Goal: Information Seeking & Learning: Learn about a topic

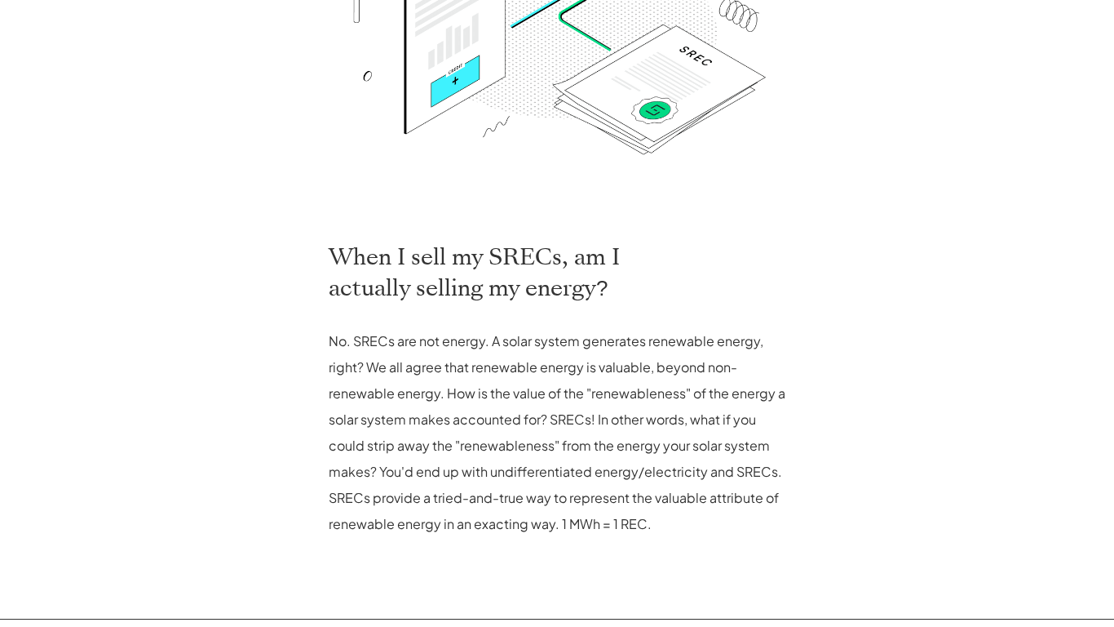
scroll to position [919, 0]
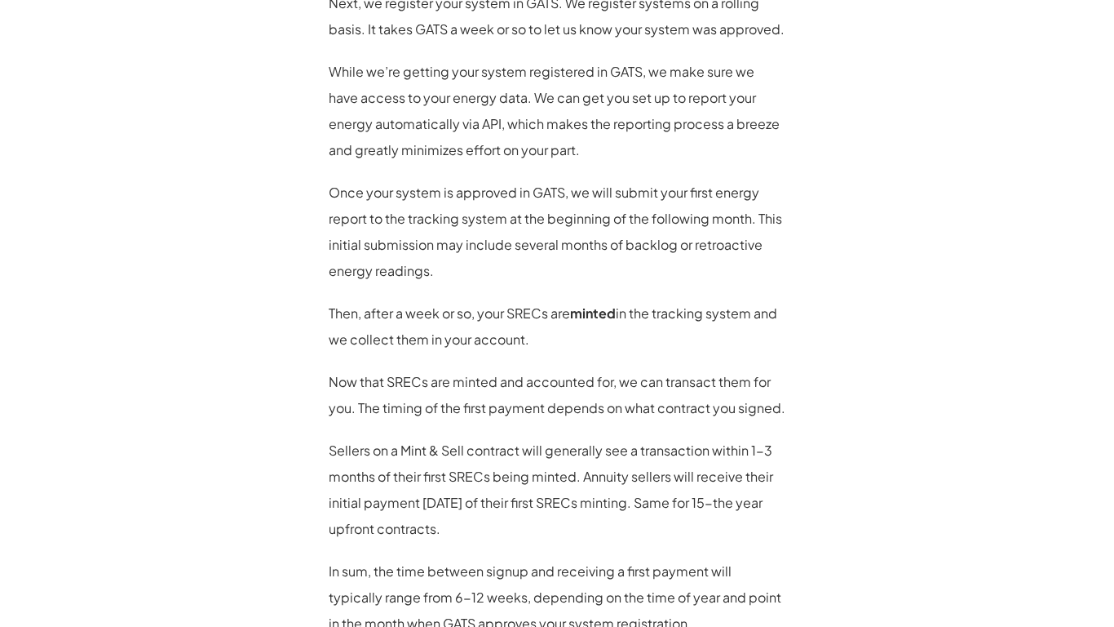
scroll to position [1610, 0]
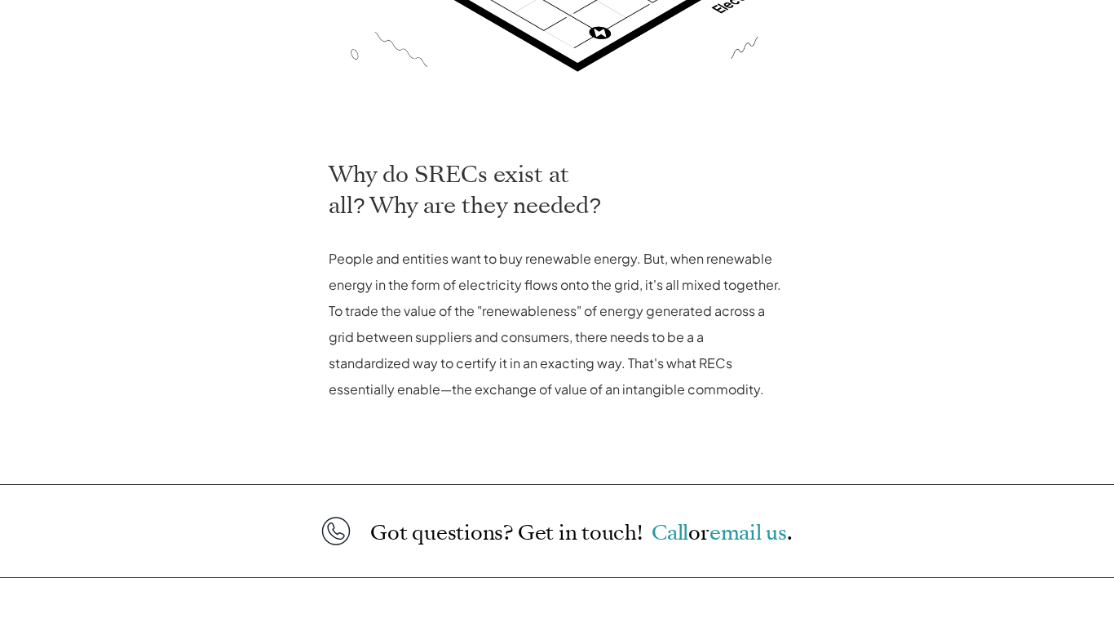
scroll to position [784, 0]
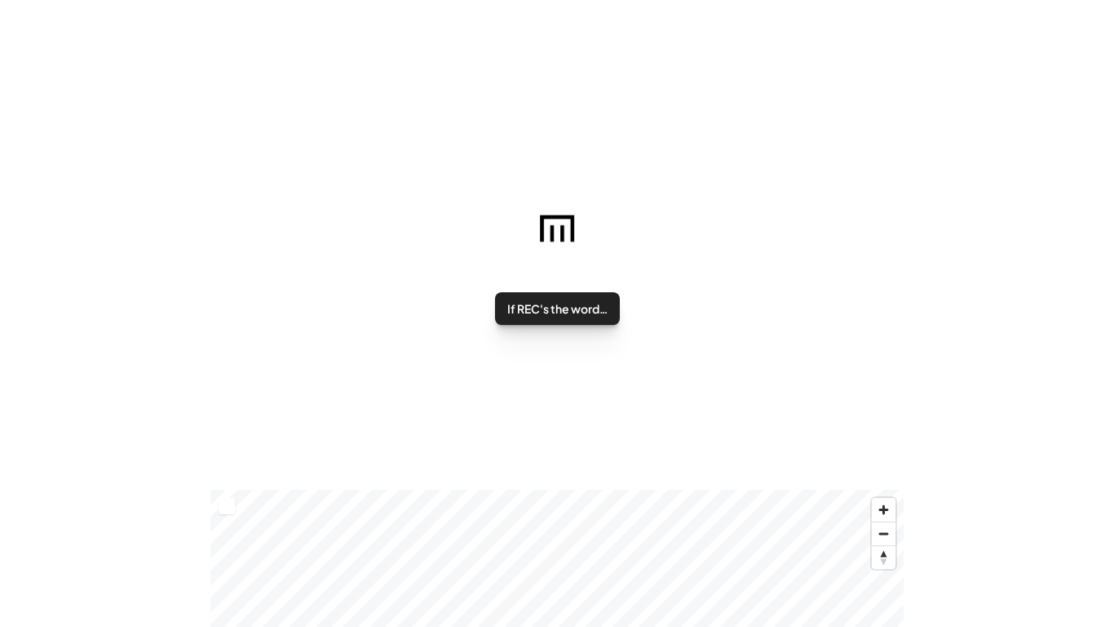
scroll to position [255, 0]
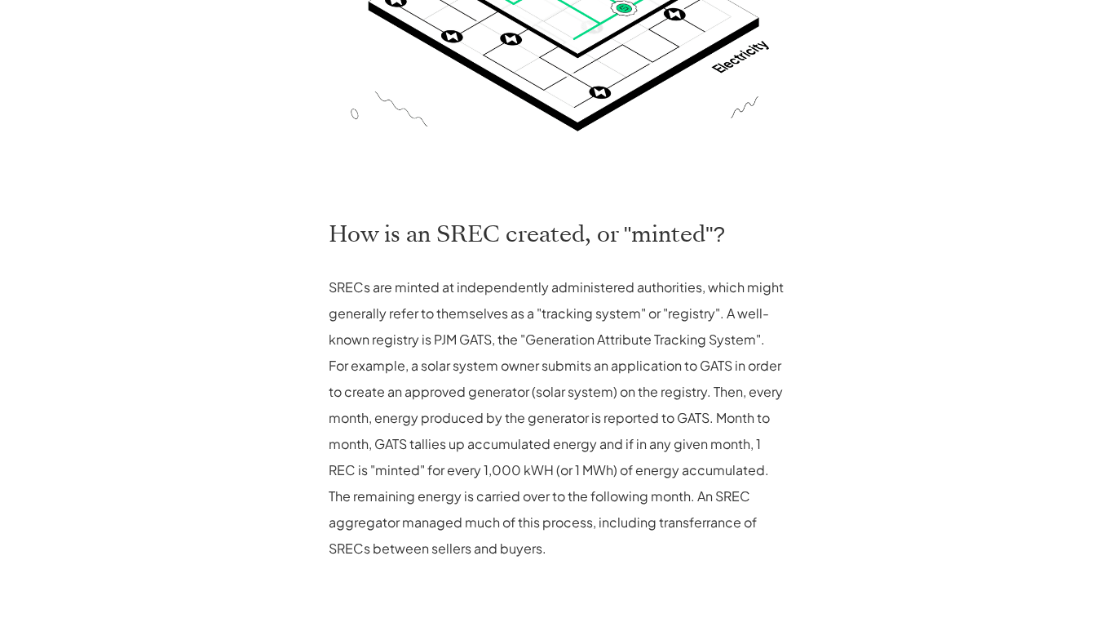
scroll to position [943, 0]
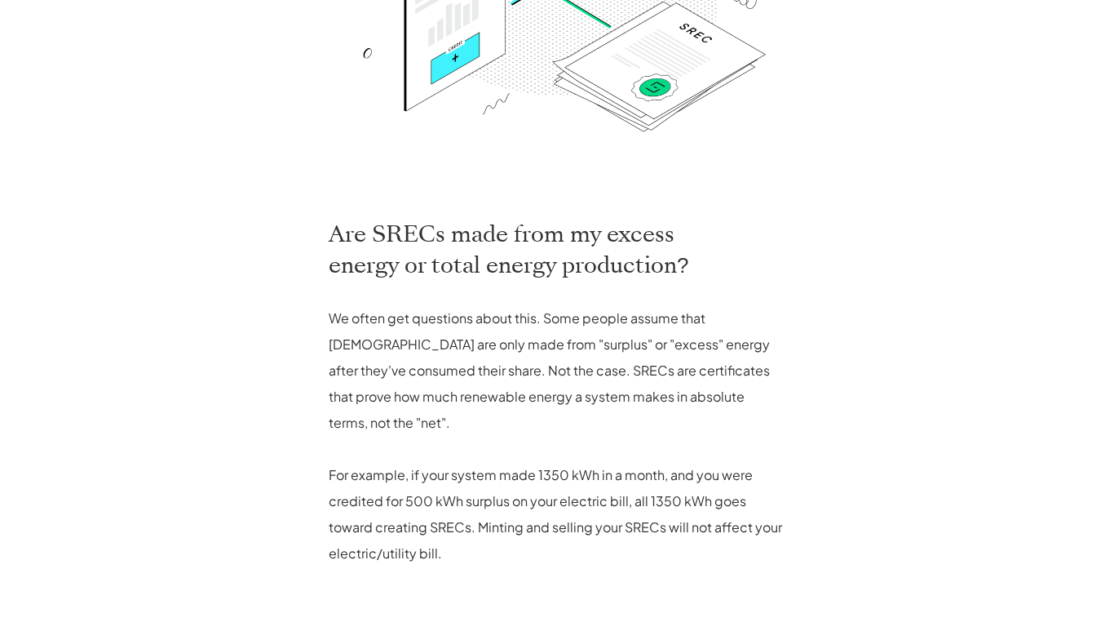
scroll to position [922, 0]
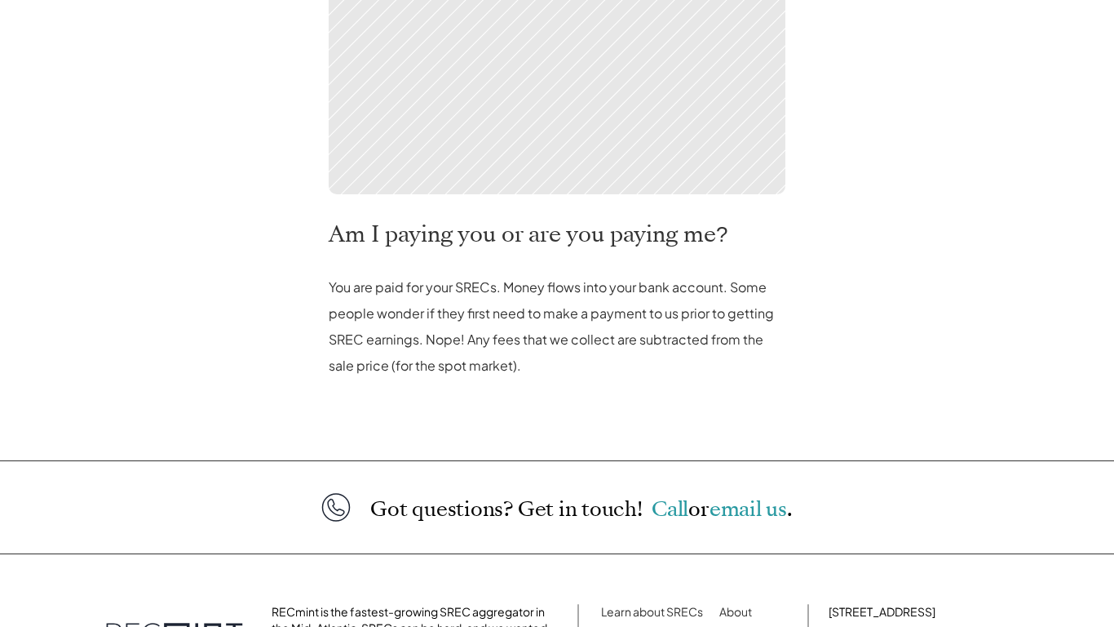
scroll to position [760, 0]
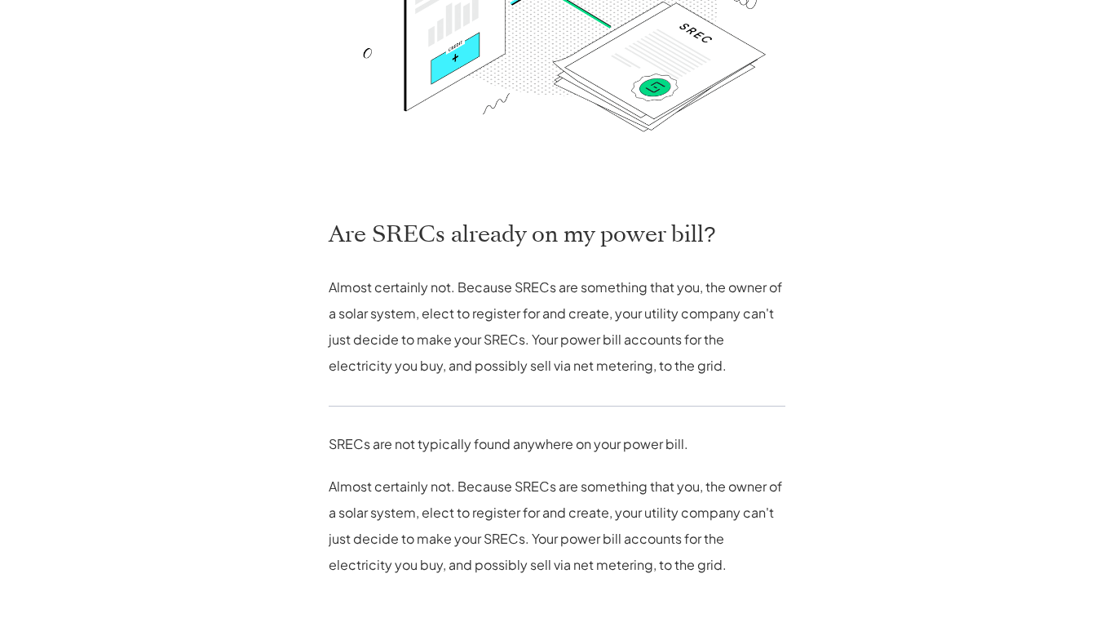
scroll to position [959, 0]
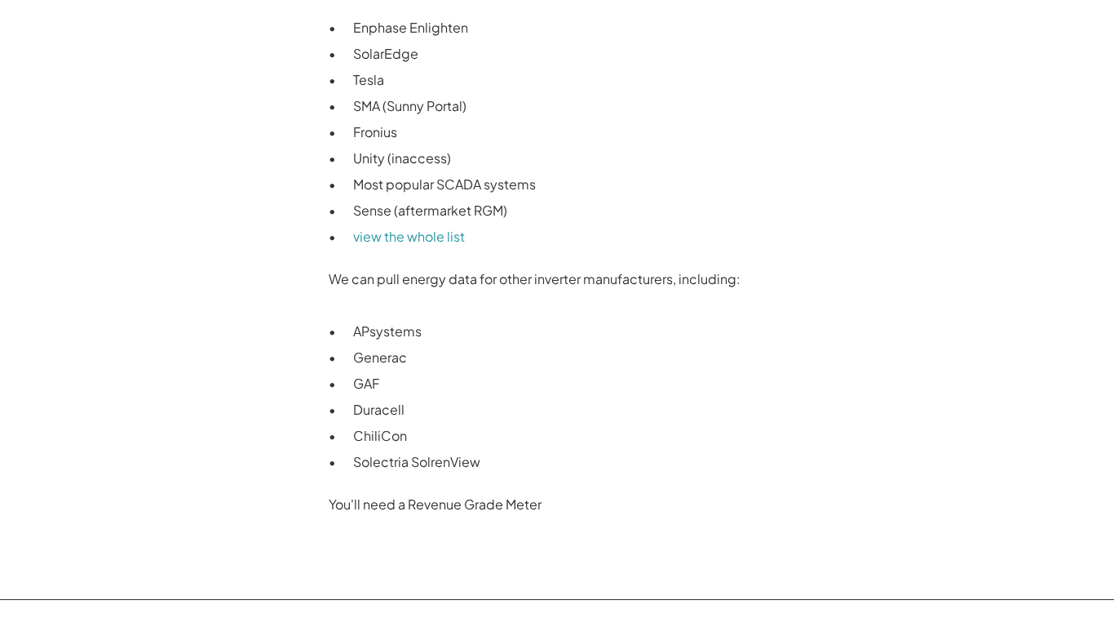
scroll to position [1491, 0]
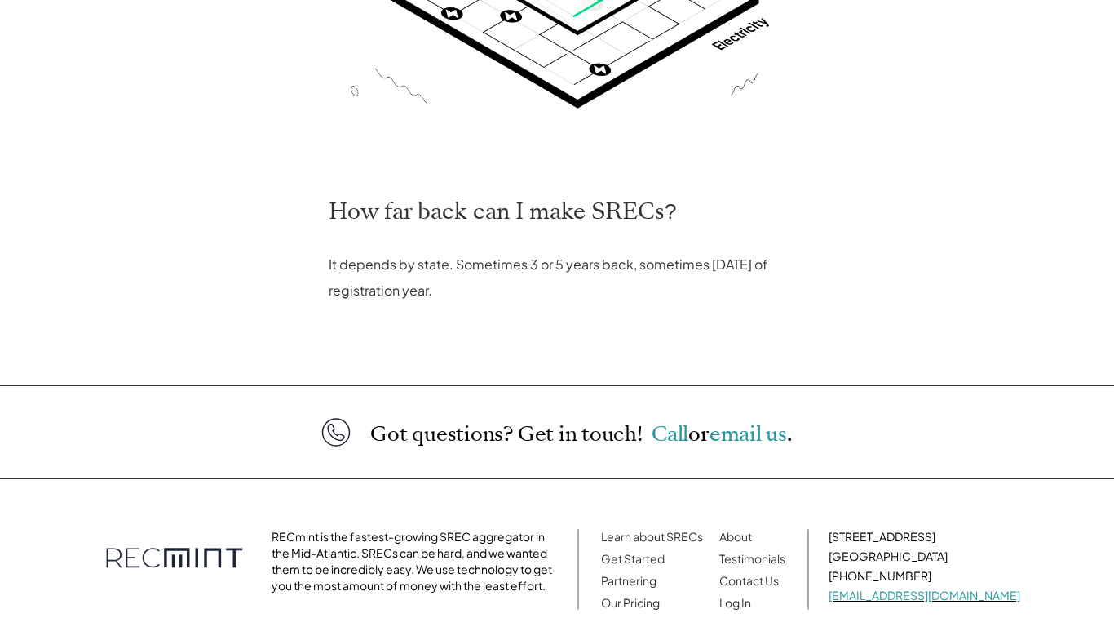
scroll to position [685, 0]
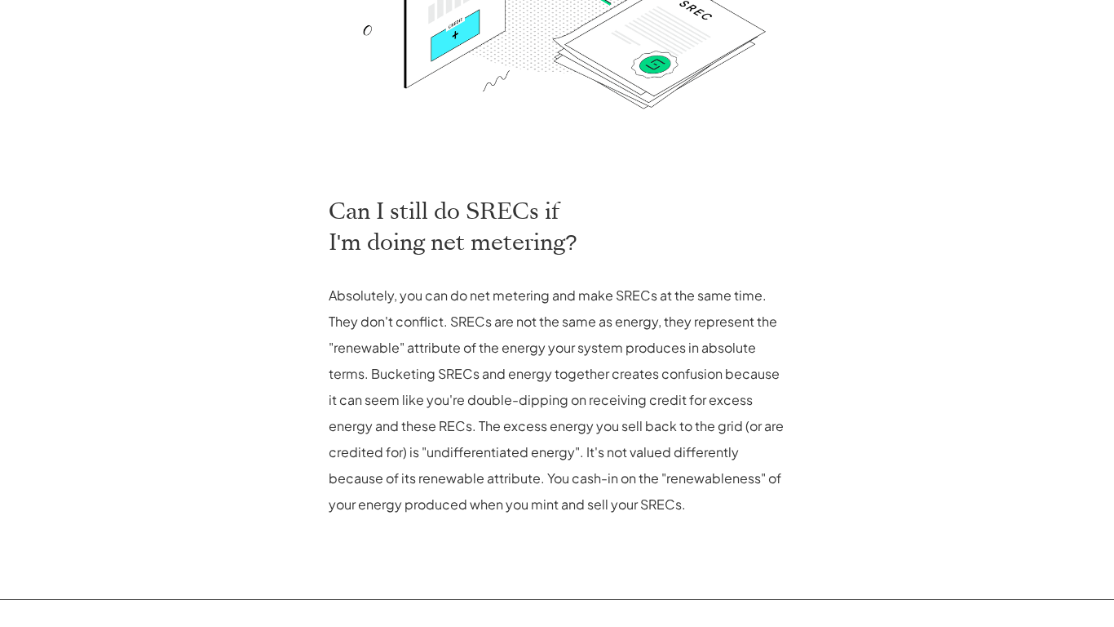
scroll to position [899, 0]
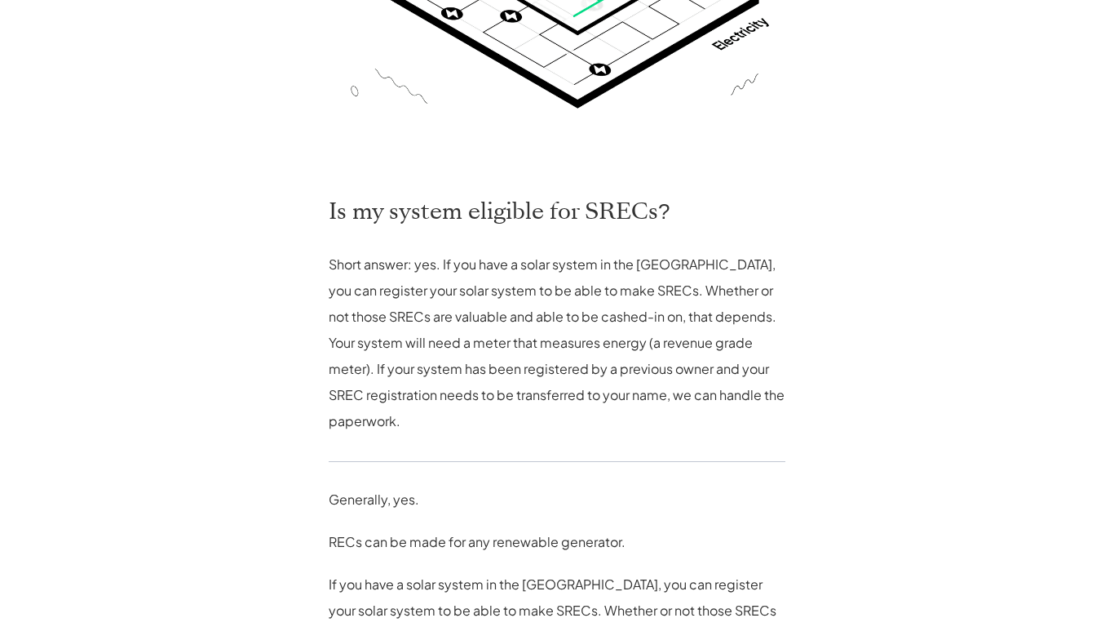
scroll to position [1083, 0]
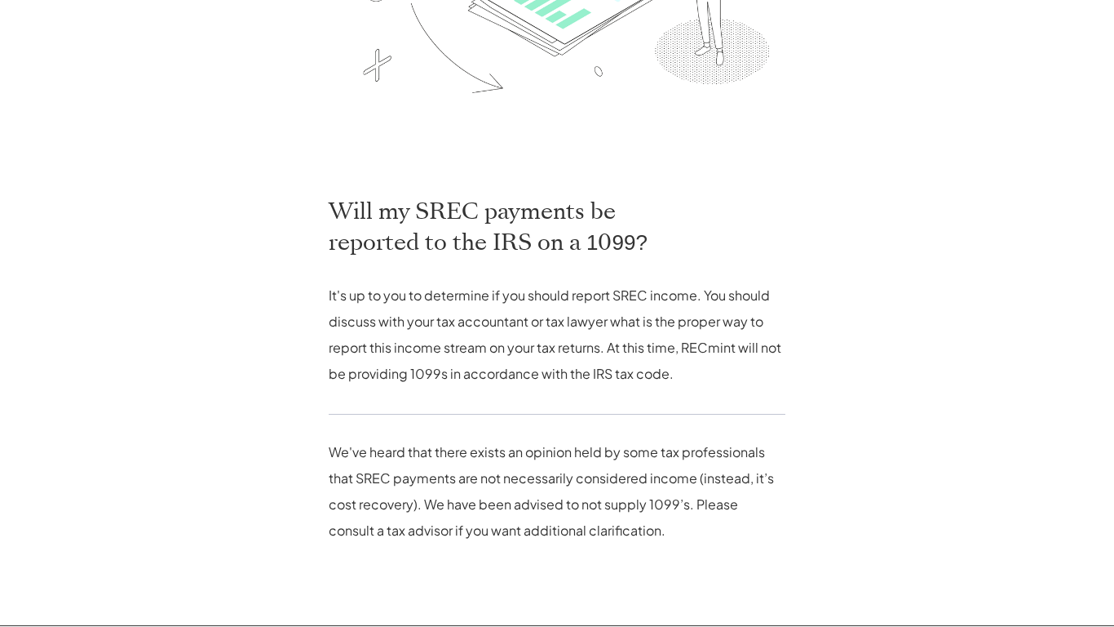
scroll to position [925, 0]
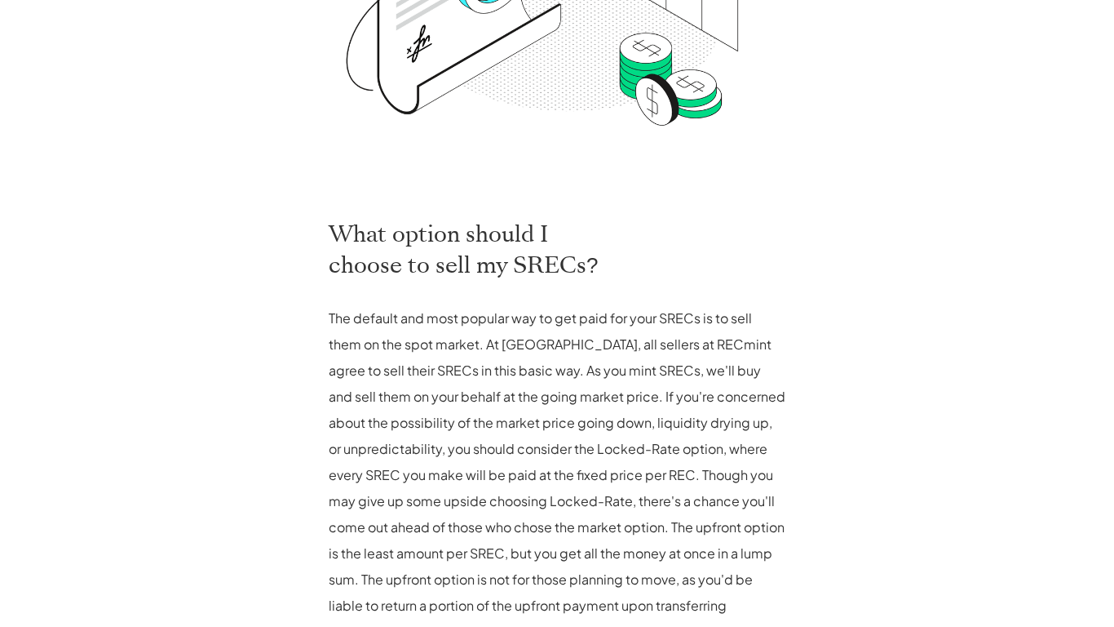
scroll to position [1026, 0]
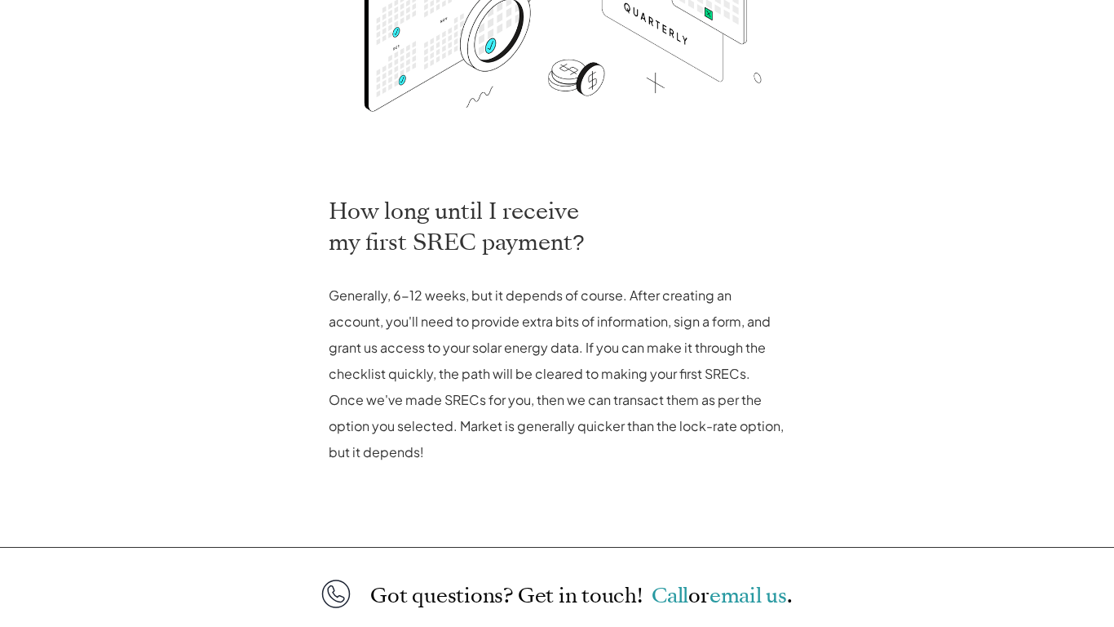
scroll to position [847, 0]
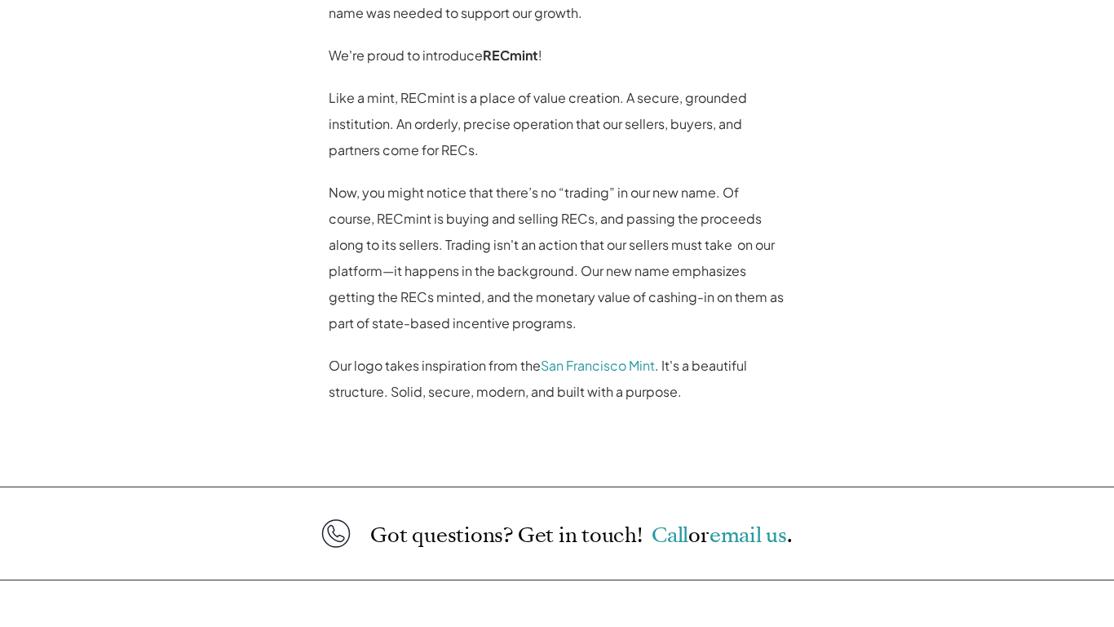
scroll to position [1379, 0]
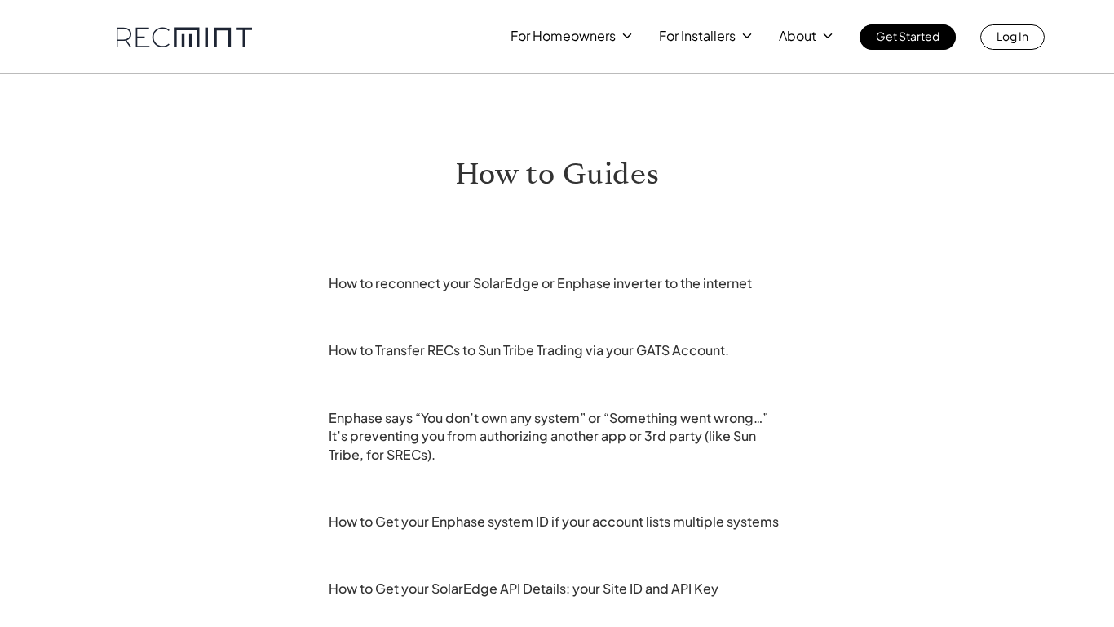
scroll to position [540, 0]
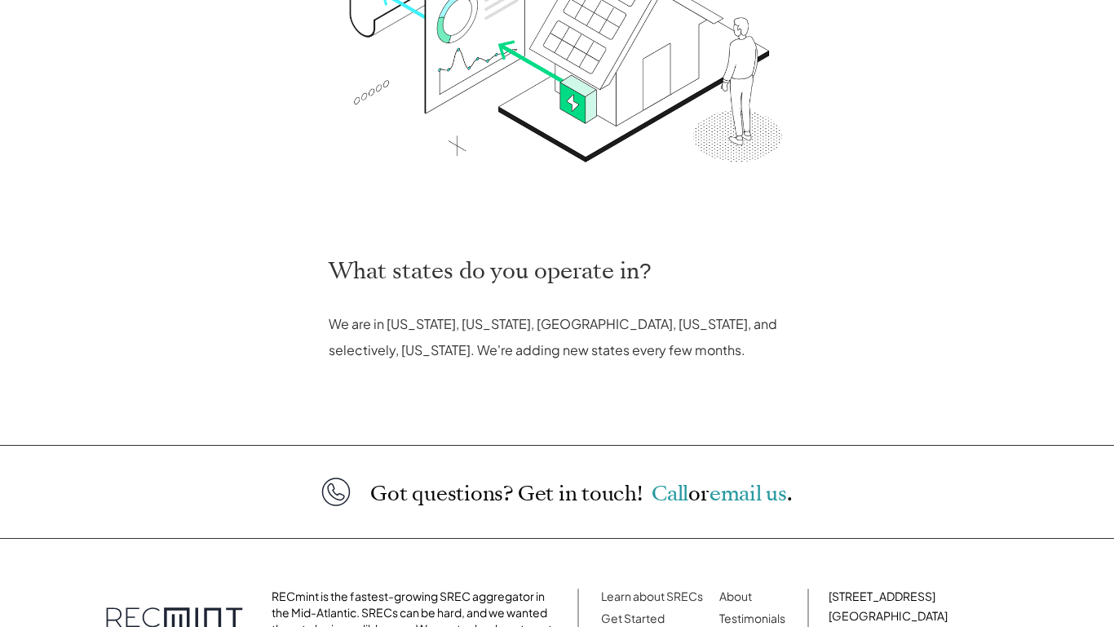
scroll to position [722, 0]
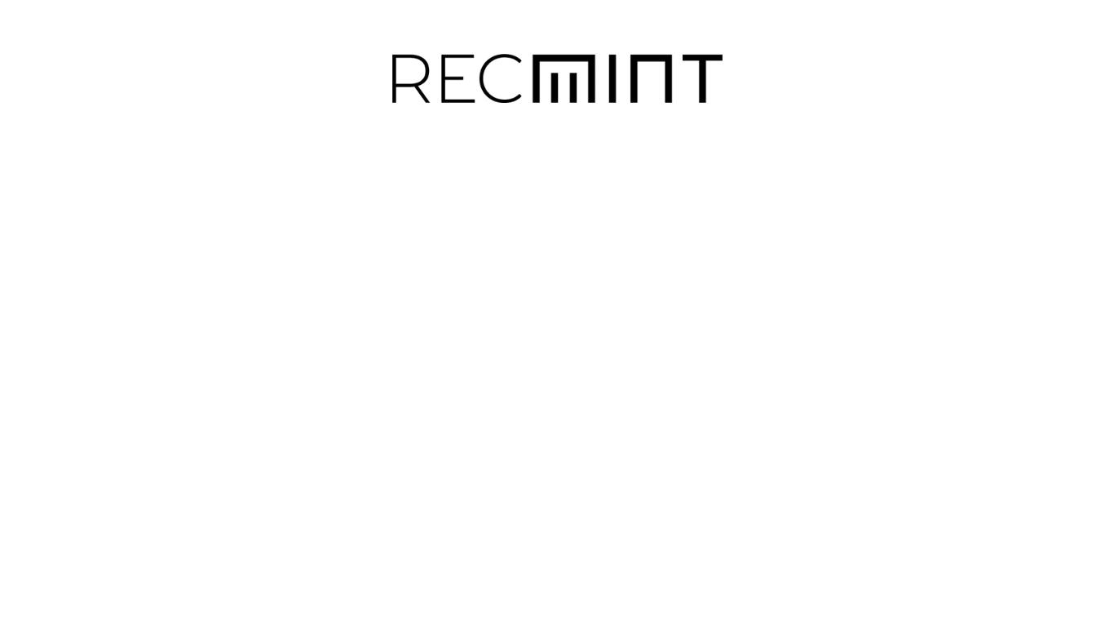
scroll to position [255, 0]
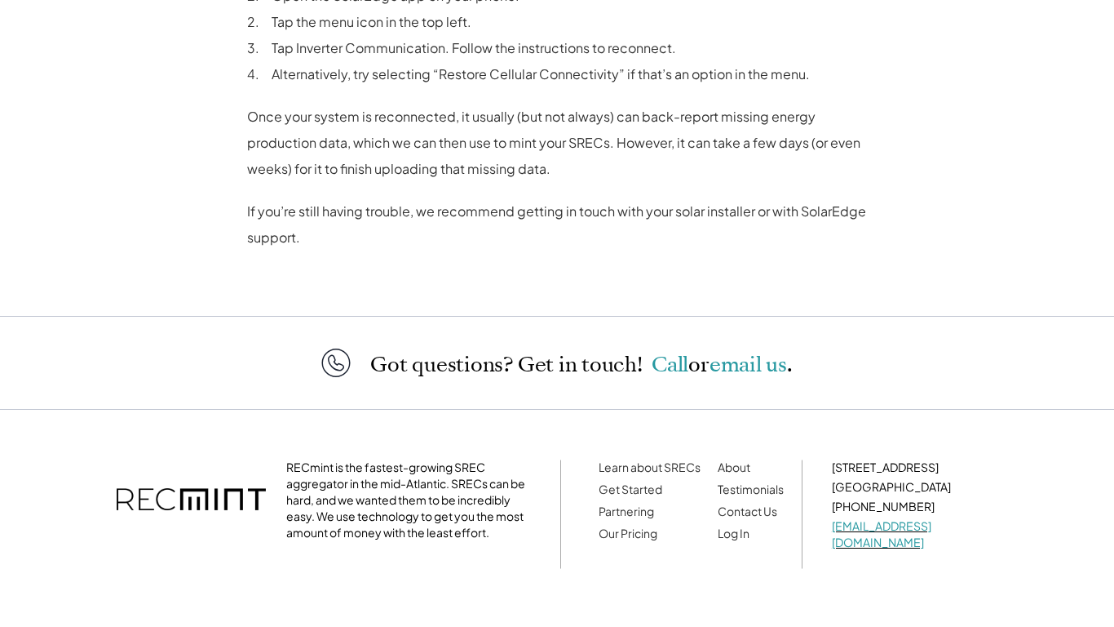
scroll to position [1220, 0]
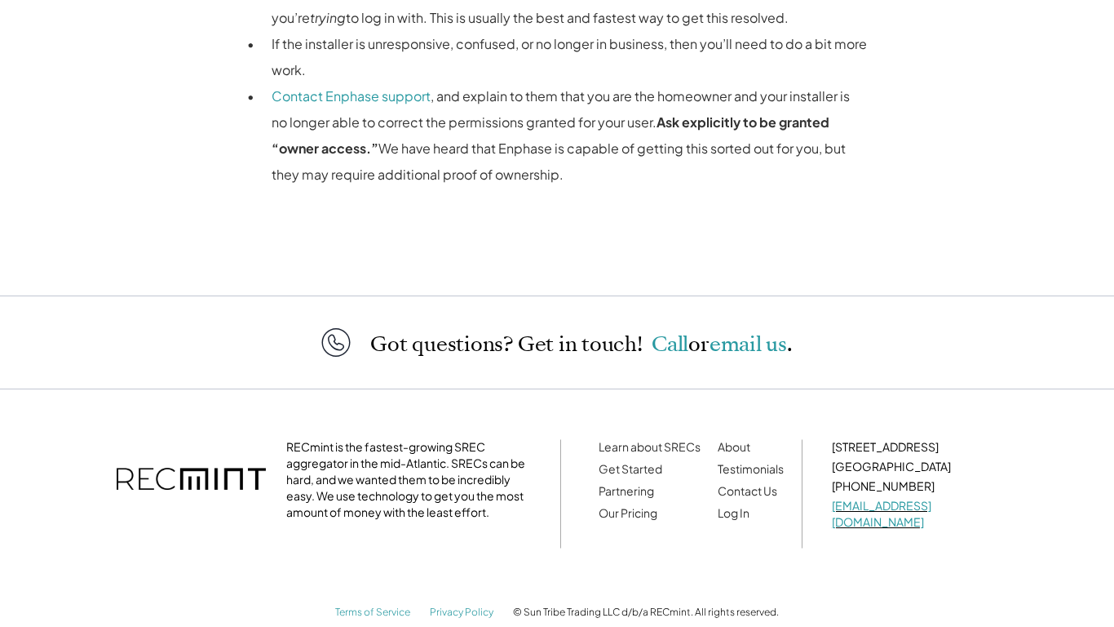
scroll to position [1792, 0]
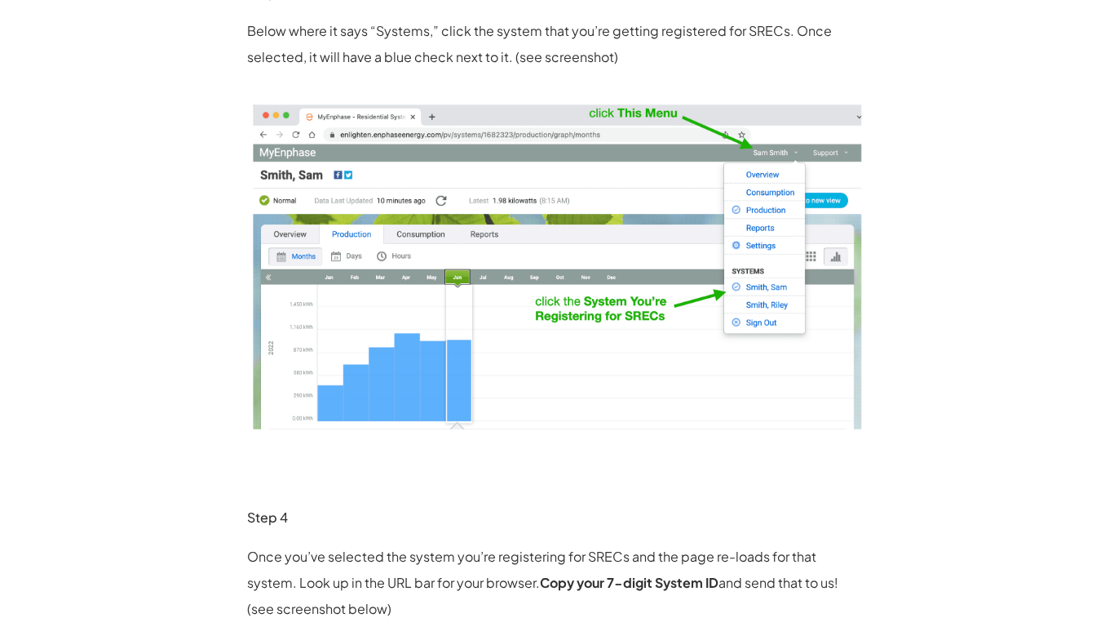
scroll to position [1185, 0]
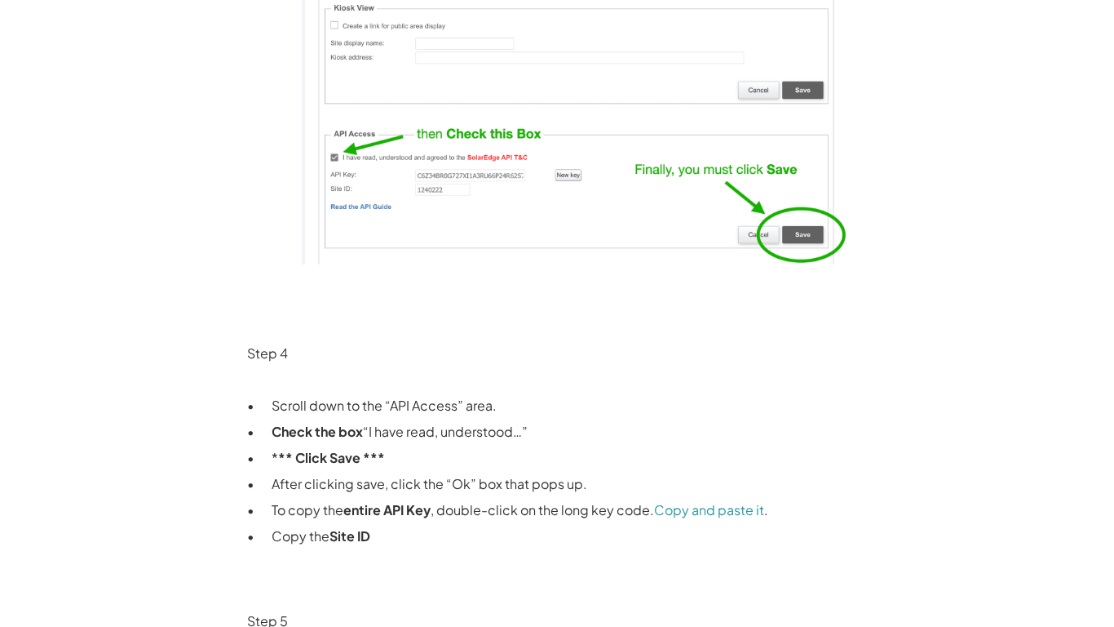
scroll to position [2334, 0]
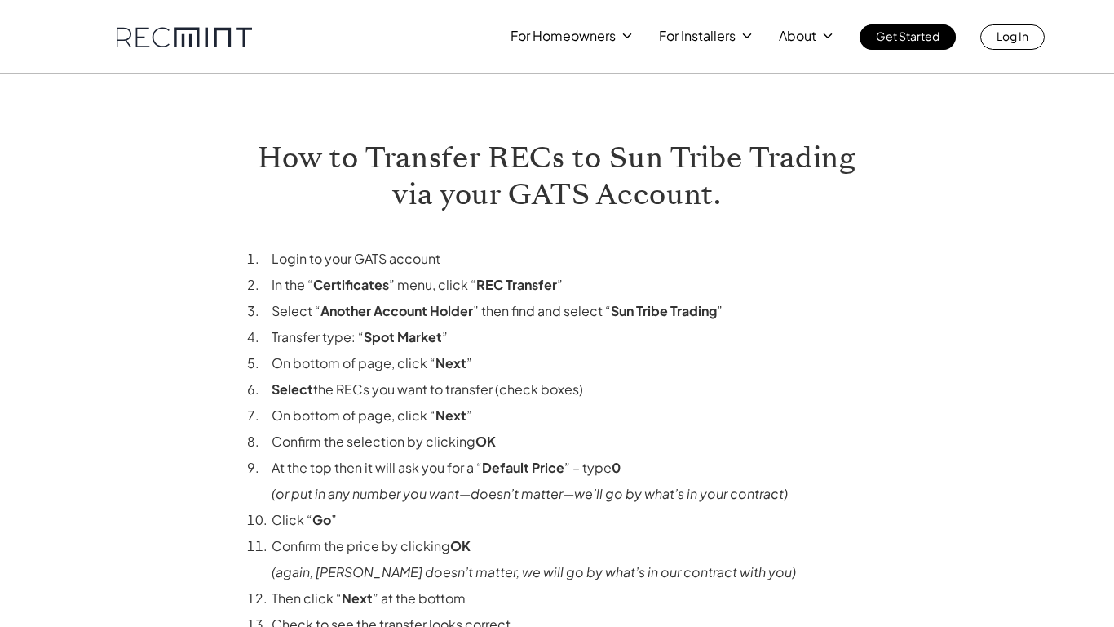
scroll to position [534, 0]
